Goal: Information Seeking & Learning: Learn about a topic

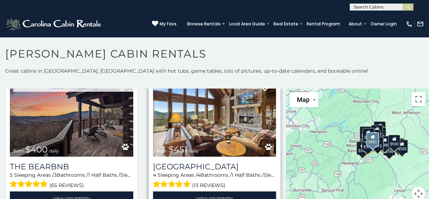
scroll to position [634, 0]
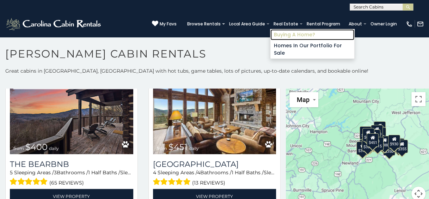
click at [289, 31] on link "Buying A Home?" at bounding box center [312, 34] width 84 height 11
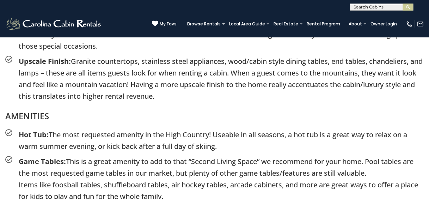
scroll to position [1162, 0]
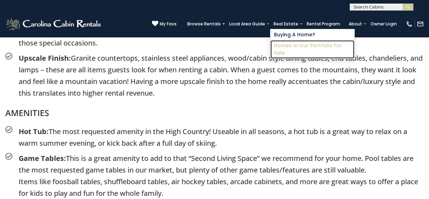
click at [285, 44] on link "Homes in Our Portfolio For Sale" at bounding box center [312, 49] width 84 height 18
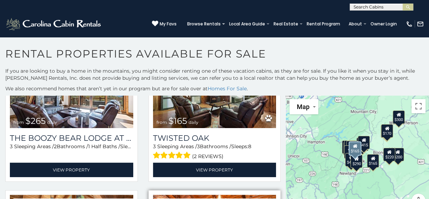
scroll to position [106, 0]
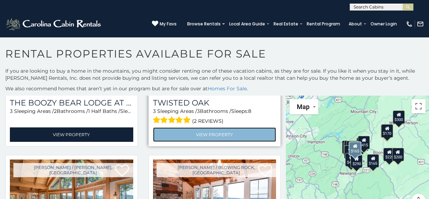
click at [215, 129] on link "View Property" at bounding box center [214, 134] width 123 height 14
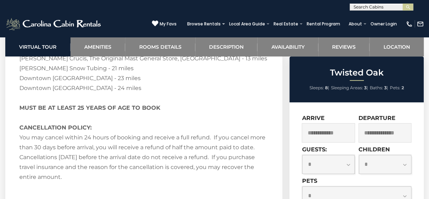
scroll to position [1514, 0]
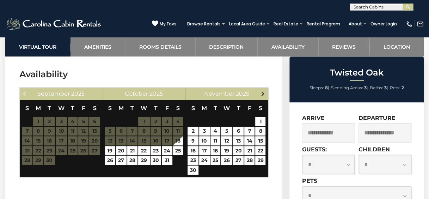
click at [262, 92] on span "Next" at bounding box center [263, 94] width 6 height 6
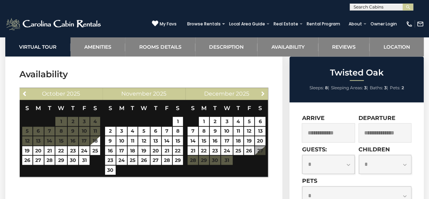
click at [262, 92] on span "Next" at bounding box center [263, 94] width 6 height 6
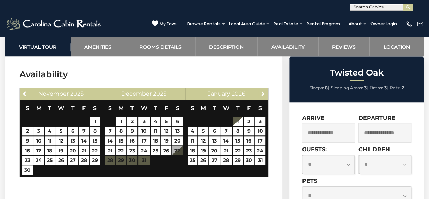
click at [262, 92] on span "Next" at bounding box center [263, 94] width 6 height 6
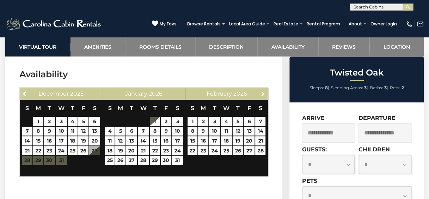
click at [262, 92] on span "Next" at bounding box center [263, 94] width 6 height 6
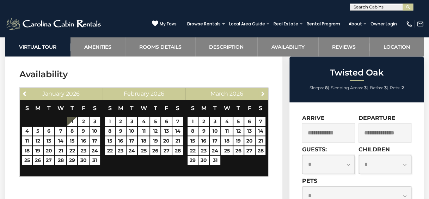
click at [262, 92] on span "Next" at bounding box center [263, 94] width 6 height 6
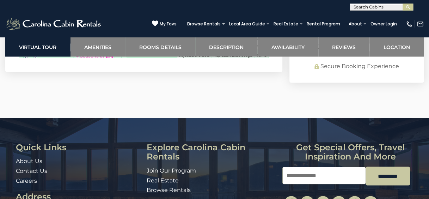
scroll to position [1952, 0]
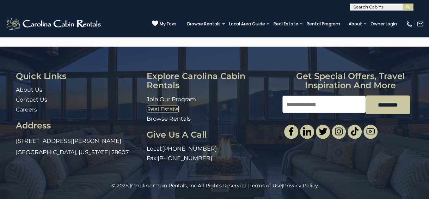
click at [168, 107] on link "Real Estate" at bounding box center [162, 109] width 32 height 7
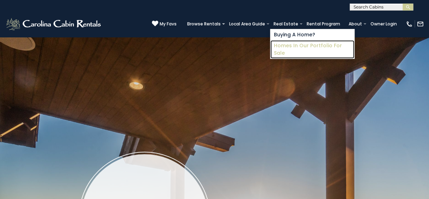
click at [287, 44] on link "Homes in Our Portfolio For Sale" at bounding box center [312, 49] width 84 height 18
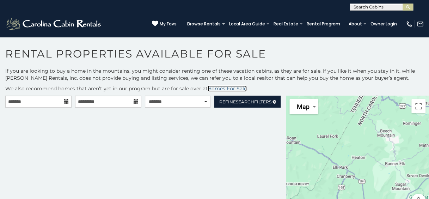
click at [240, 87] on link "Homes For Sale" at bounding box center [226, 88] width 39 height 6
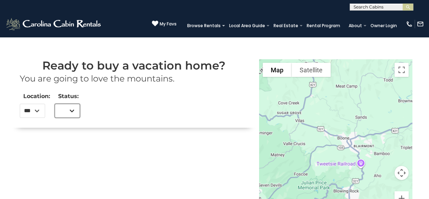
click at [74, 108] on select "***" at bounding box center [67, 111] width 25 height 14
select select "***"
click at [55, 104] on select "***" at bounding box center [67, 111] width 25 height 14
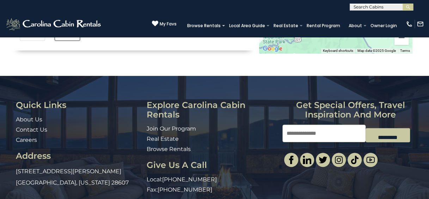
scroll to position [204, 0]
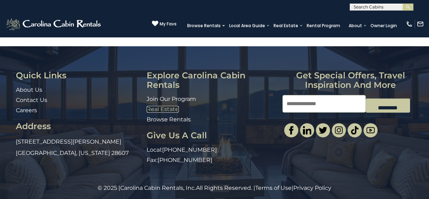
click at [159, 107] on link "Real Estate" at bounding box center [162, 109] width 32 height 7
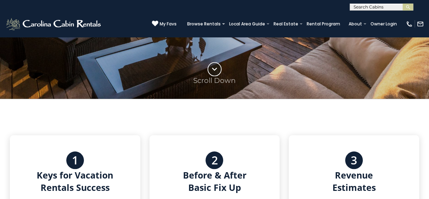
scroll to position [317, 0]
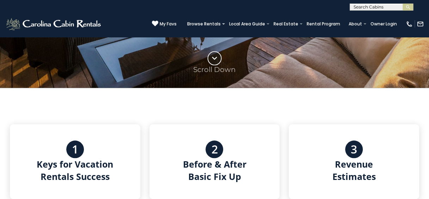
click at [213, 57] on circle at bounding box center [213, 57] width 13 height 13
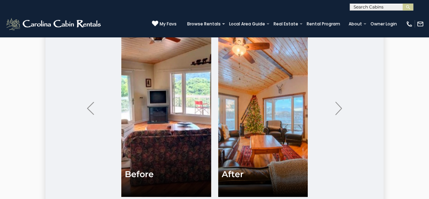
scroll to position [1612, 0]
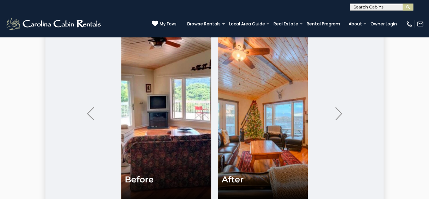
click at [337, 113] on img "Next" at bounding box center [338, 113] width 7 height 13
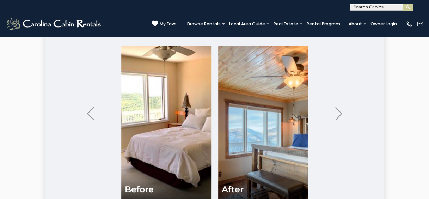
click at [338, 112] on img "Next" at bounding box center [338, 113] width 7 height 13
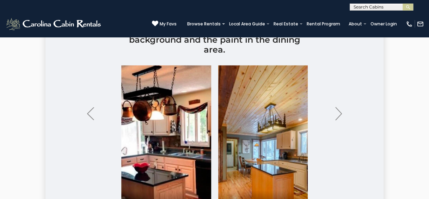
click at [338, 112] on img "Next" at bounding box center [338, 113] width 7 height 13
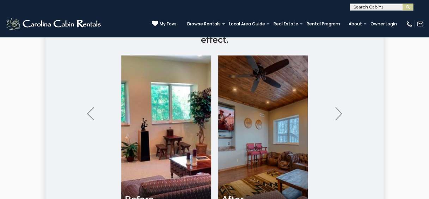
click at [338, 112] on img "Next" at bounding box center [338, 113] width 7 height 13
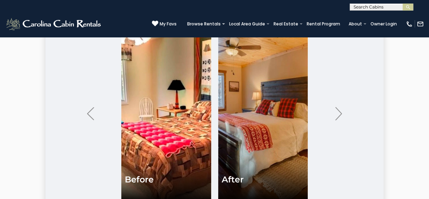
click at [338, 112] on img "Next" at bounding box center [338, 113] width 7 height 13
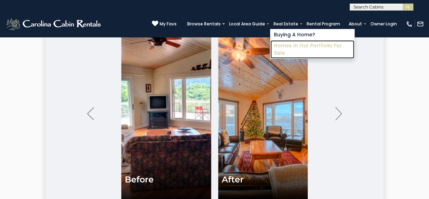
click at [286, 44] on link "Homes in Our Portfolio For Sale" at bounding box center [312, 49] width 84 height 18
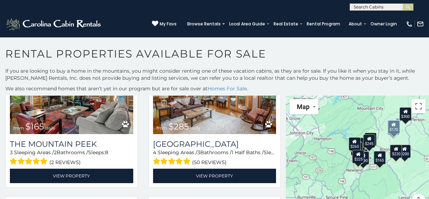
scroll to position [211, 0]
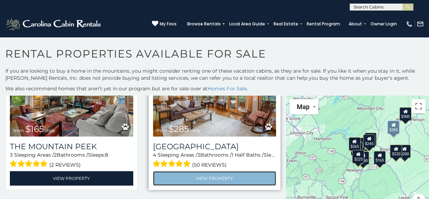
click at [202, 174] on link "View Property" at bounding box center [214, 178] width 123 height 14
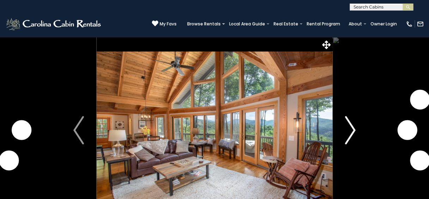
click at [351, 128] on img "Next" at bounding box center [350, 130] width 11 height 28
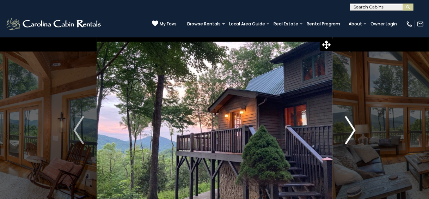
click at [351, 128] on img "Next" at bounding box center [350, 130] width 11 height 28
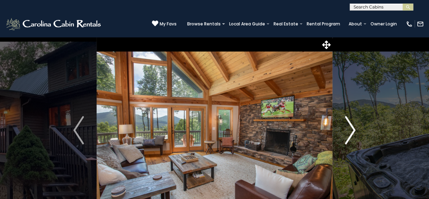
click at [351, 128] on img "Next" at bounding box center [350, 130] width 11 height 28
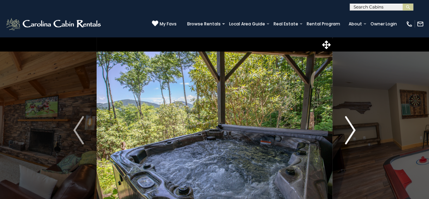
click at [351, 128] on img "Next" at bounding box center [350, 130] width 11 height 28
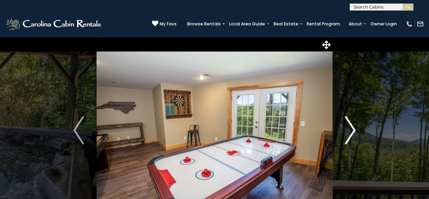
click at [351, 128] on img "Next" at bounding box center [350, 130] width 11 height 28
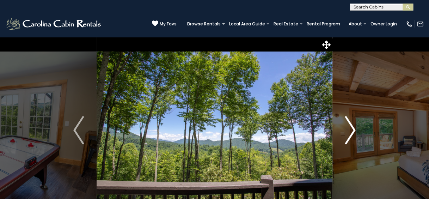
click at [351, 128] on img "Next" at bounding box center [350, 130] width 11 height 28
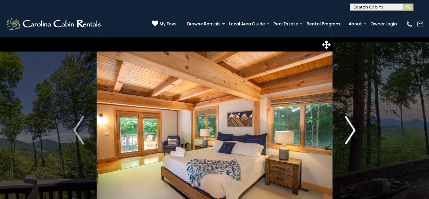
click at [351, 128] on img "Next" at bounding box center [350, 130] width 11 height 28
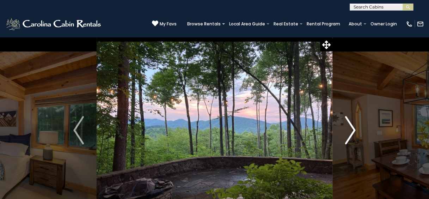
click at [351, 128] on img "Next" at bounding box center [350, 130] width 11 height 28
